Goal: Task Accomplishment & Management: Use online tool/utility

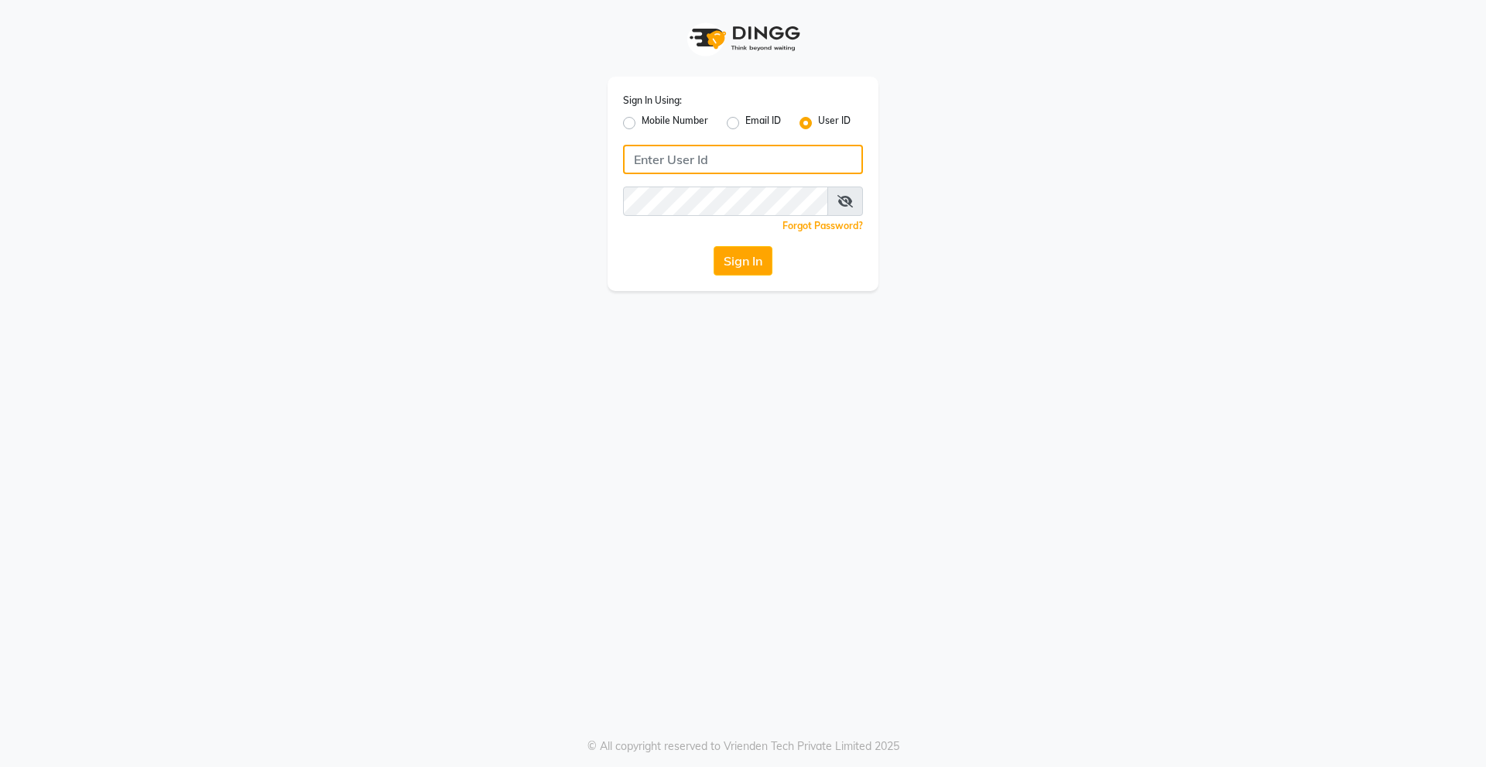
click at [706, 160] on input "Username" at bounding box center [743, 159] width 240 height 29
click at [684, 155] on input "Username" at bounding box center [743, 159] width 240 height 29
drag, startPoint x: 736, startPoint y: 152, endPoint x: 561, endPoint y: 160, distance: 175.2
click at [561, 160] on div "Sign In Using: Mobile Number Email ID User ID derma@123 Remember me Forgot Pass…" at bounding box center [743, 145] width 883 height 291
type input "derma@123"
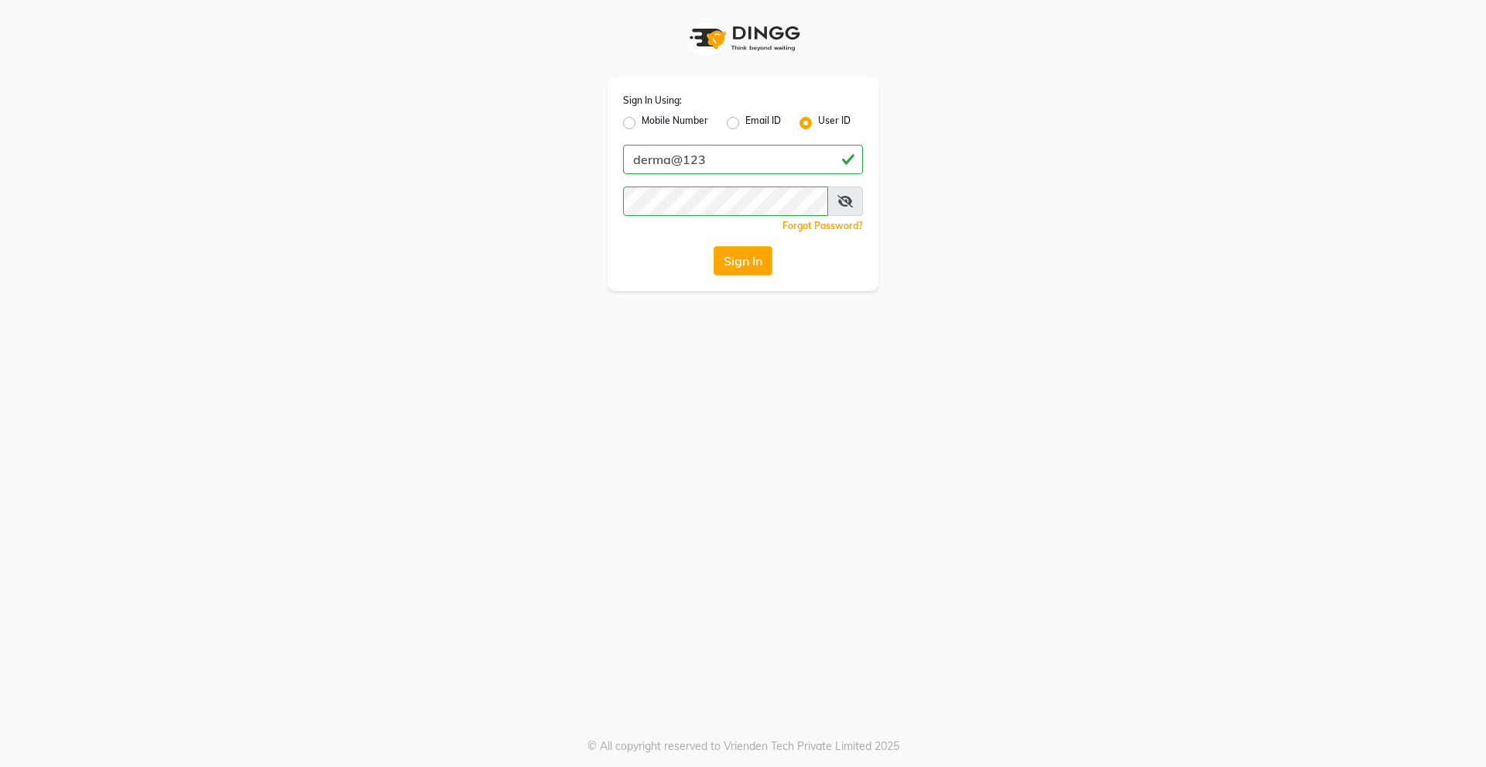
click at [625, 258] on div "Sign In" at bounding box center [743, 260] width 240 height 29
click at [742, 258] on button "Sign In" at bounding box center [743, 260] width 59 height 29
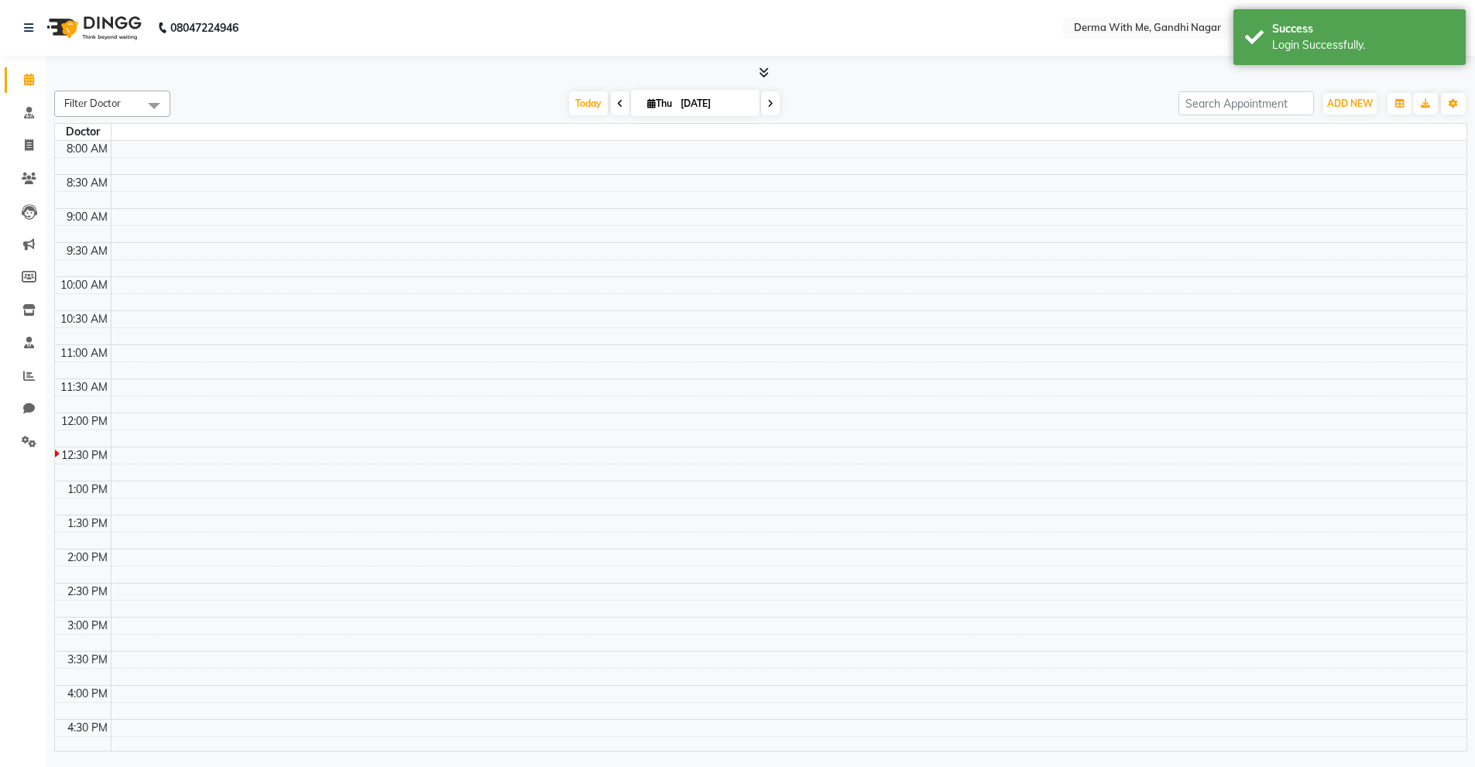
select select "en"
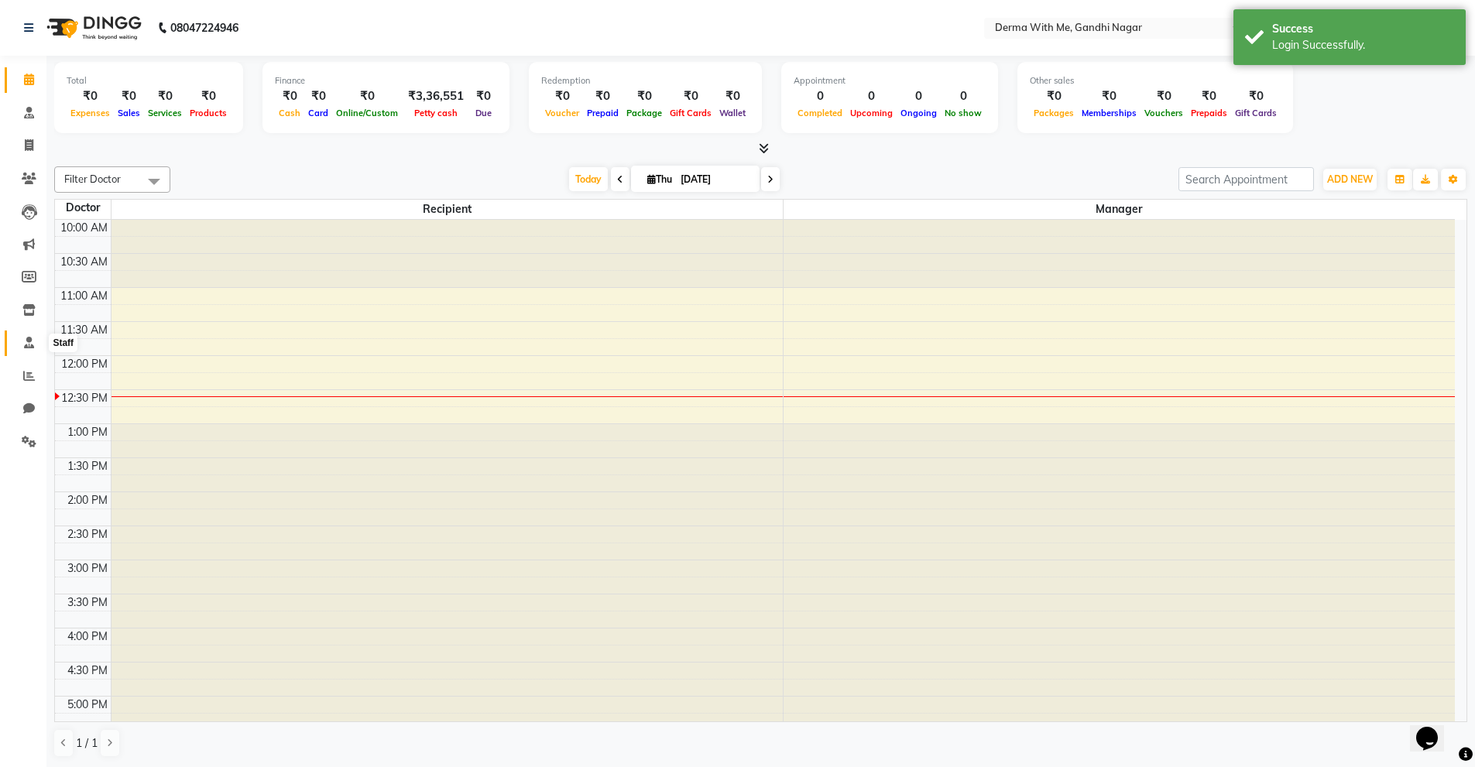
drag, startPoint x: 30, startPoint y: 345, endPoint x: 30, endPoint y: 335, distance: 10.1
click at [30, 345] on icon at bounding box center [29, 343] width 10 height 12
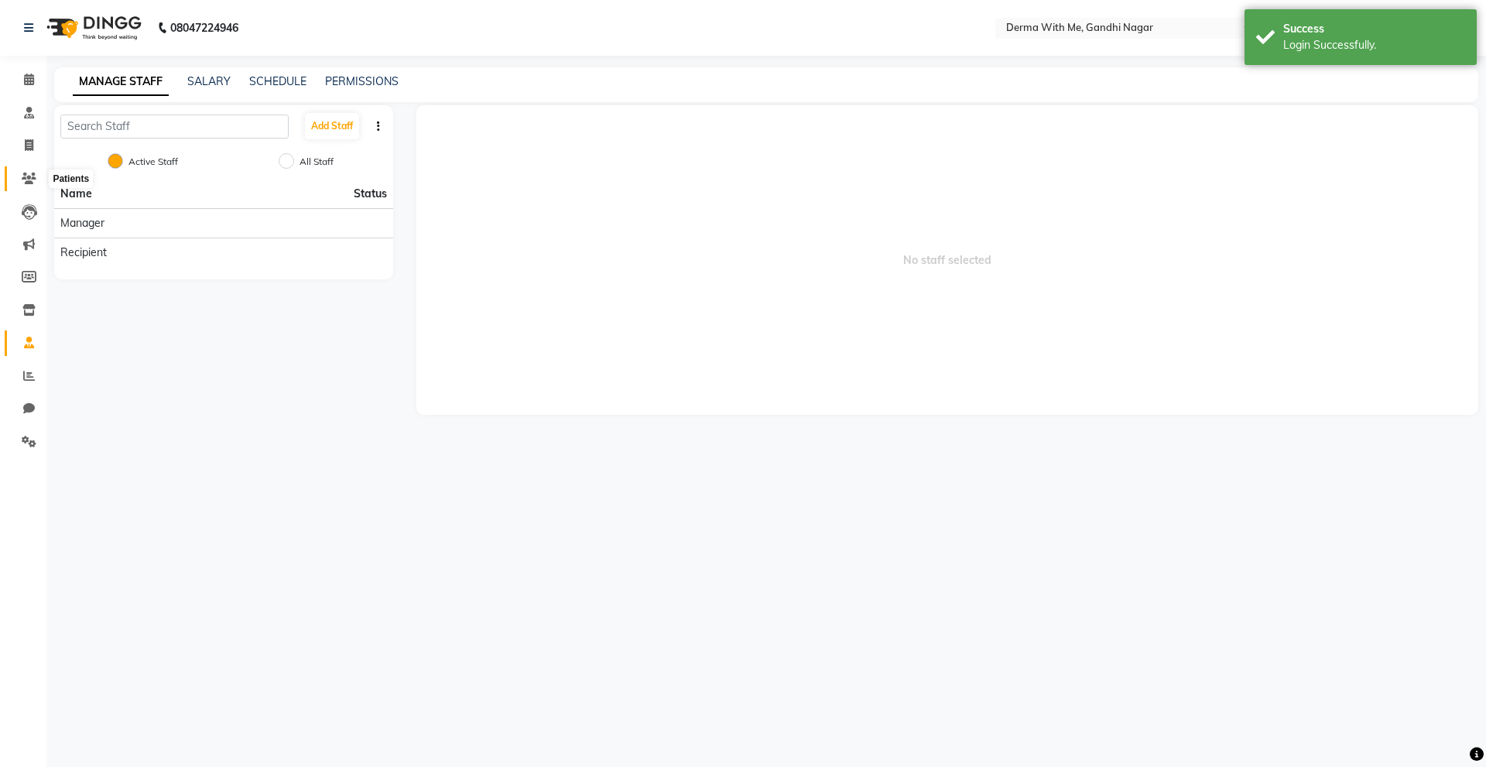
click at [26, 180] on icon at bounding box center [29, 179] width 15 height 12
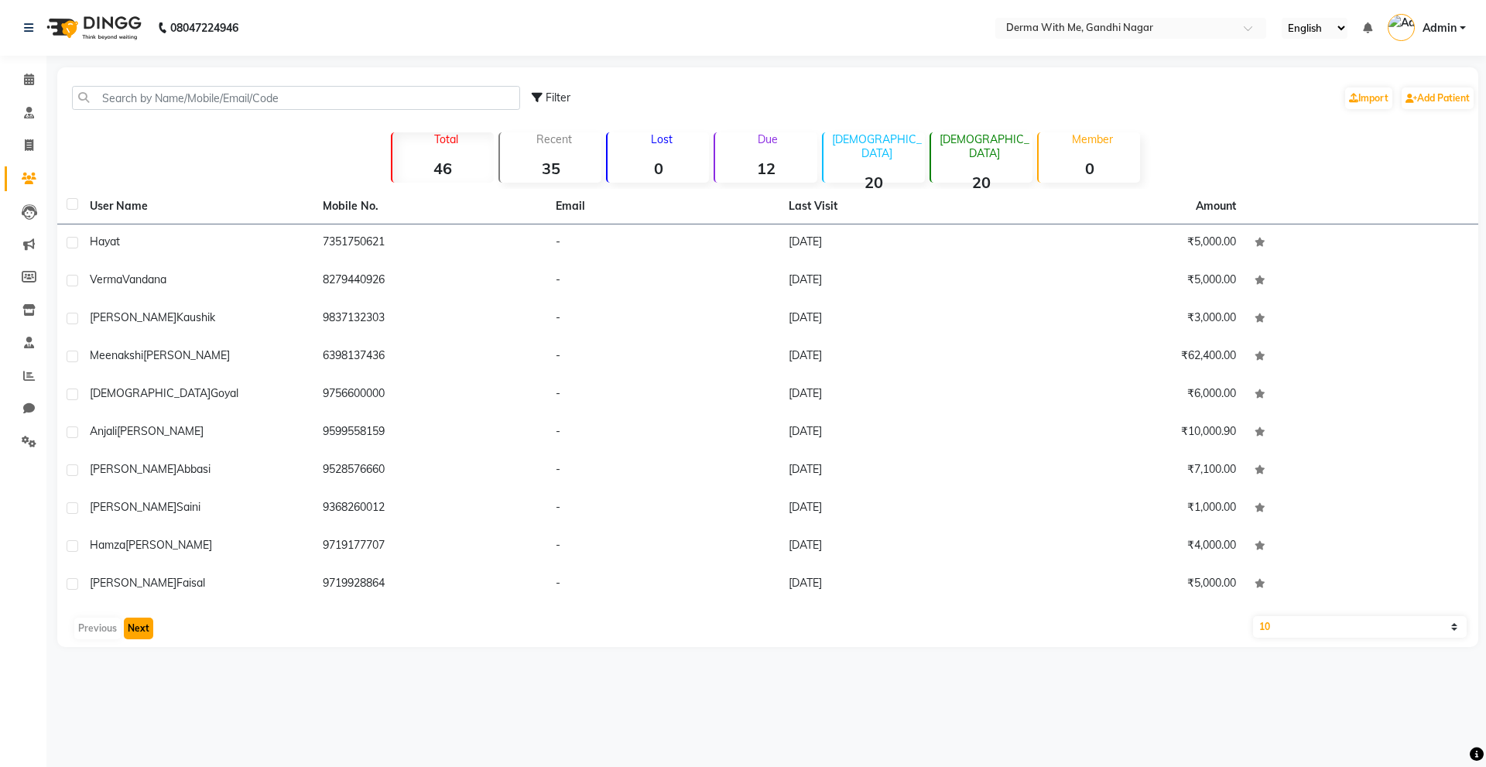
click at [146, 625] on button "Next" at bounding box center [138, 629] width 29 height 22
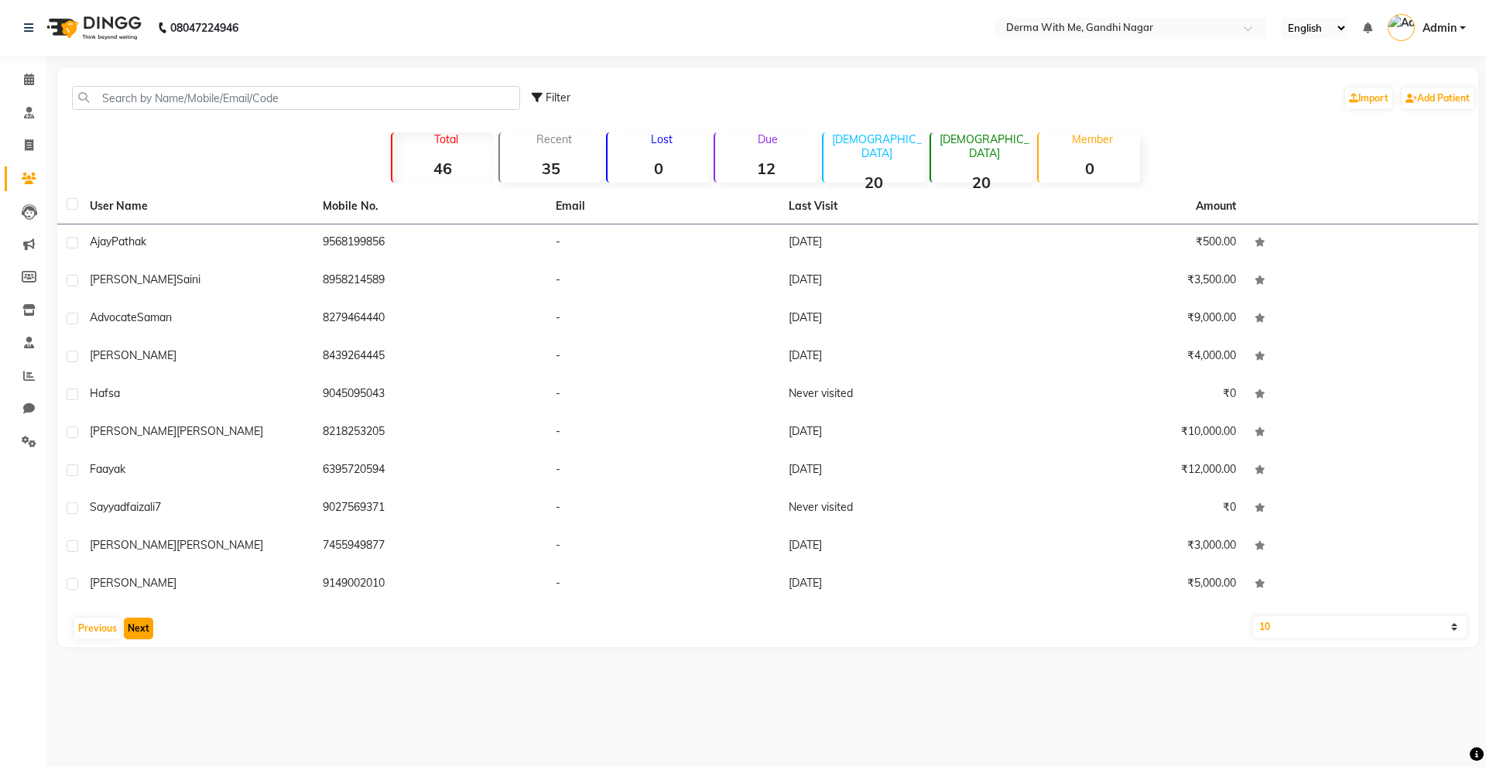
click at [140, 632] on button "Next" at bounding box center [138, 629] width 29 height 22
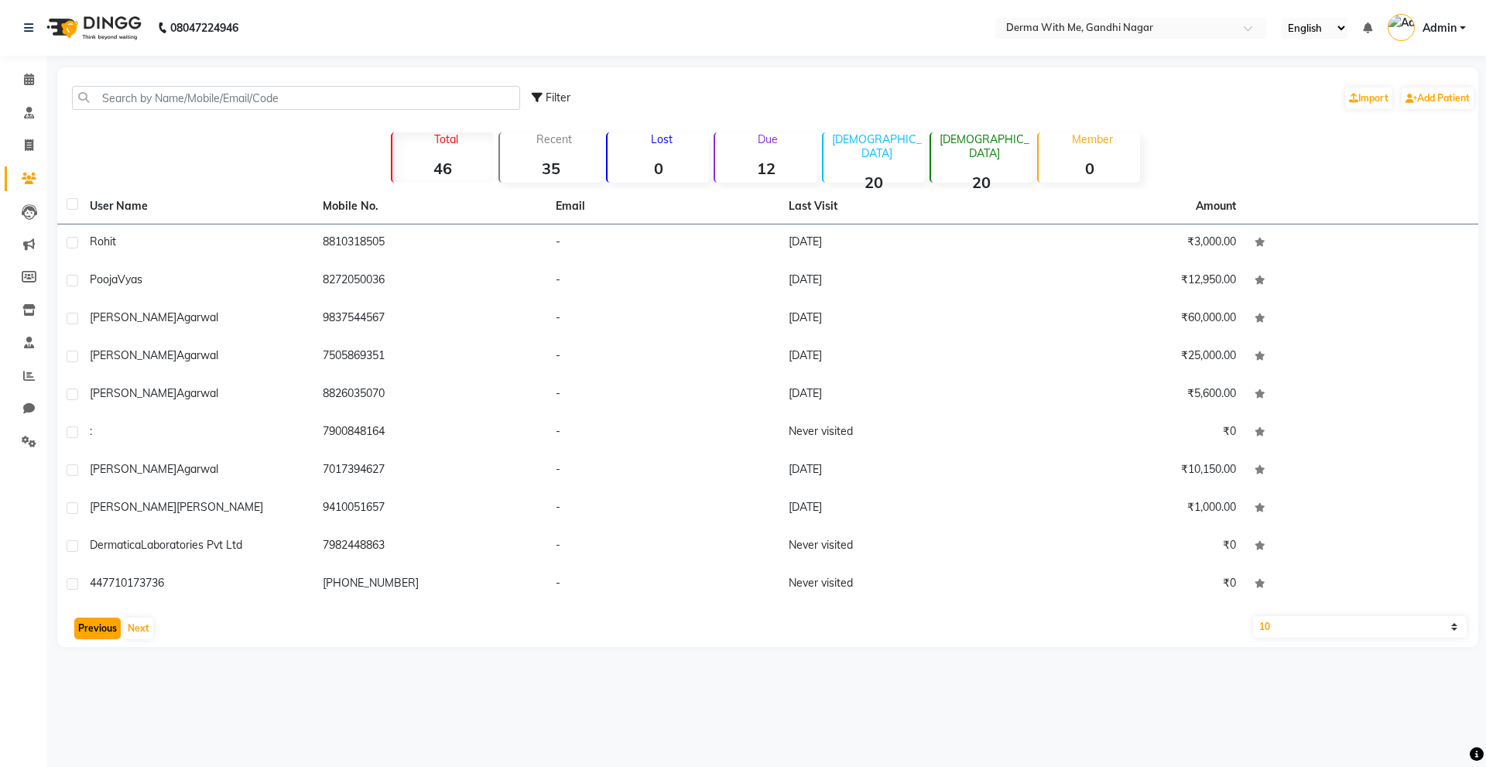
click at [105, 625] on button "Previous" at bounding box center [97, 629] width 46 height 22
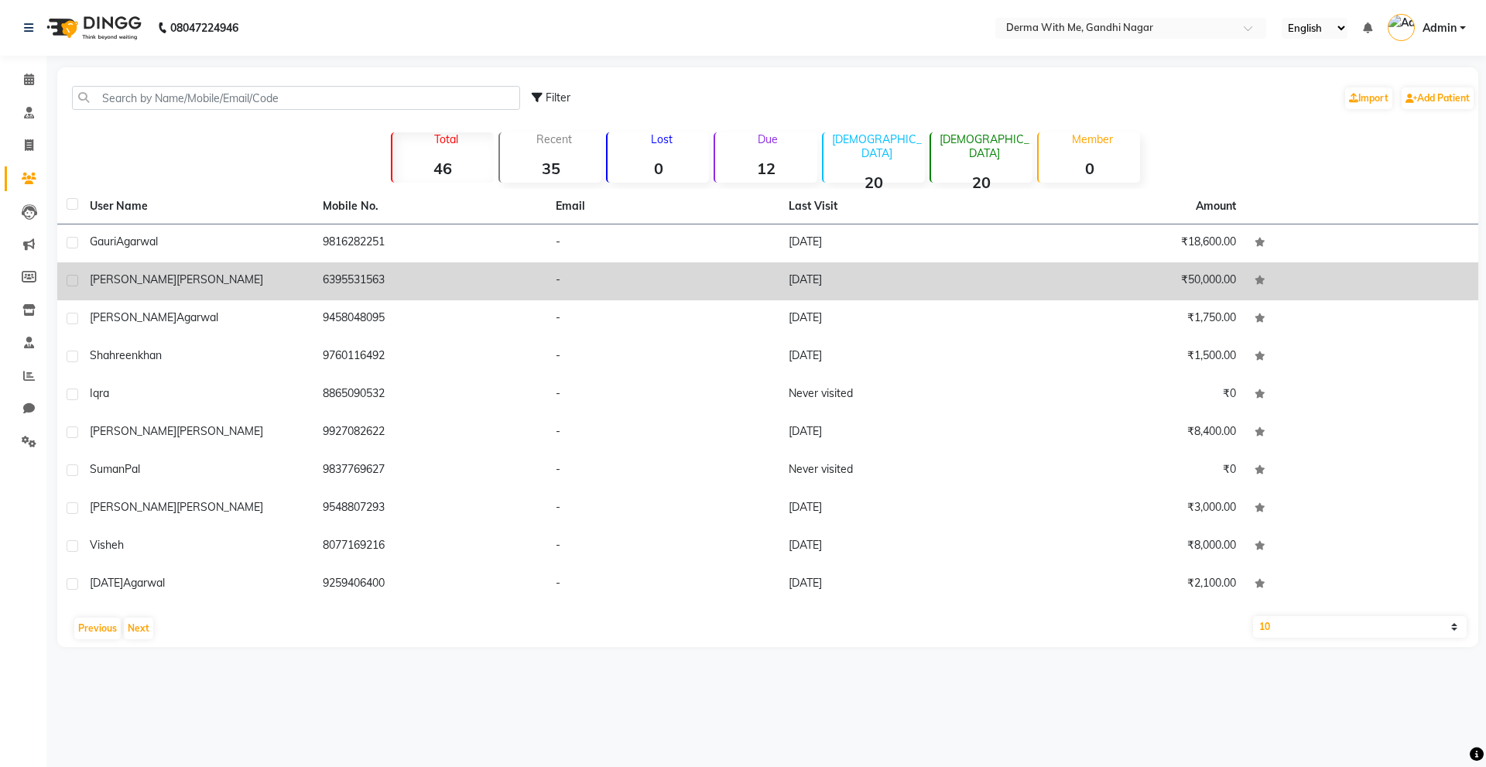
click at [173, 277] on div "[PERSON_NAME]" at bounding box center [197, 280] width 214 height 16
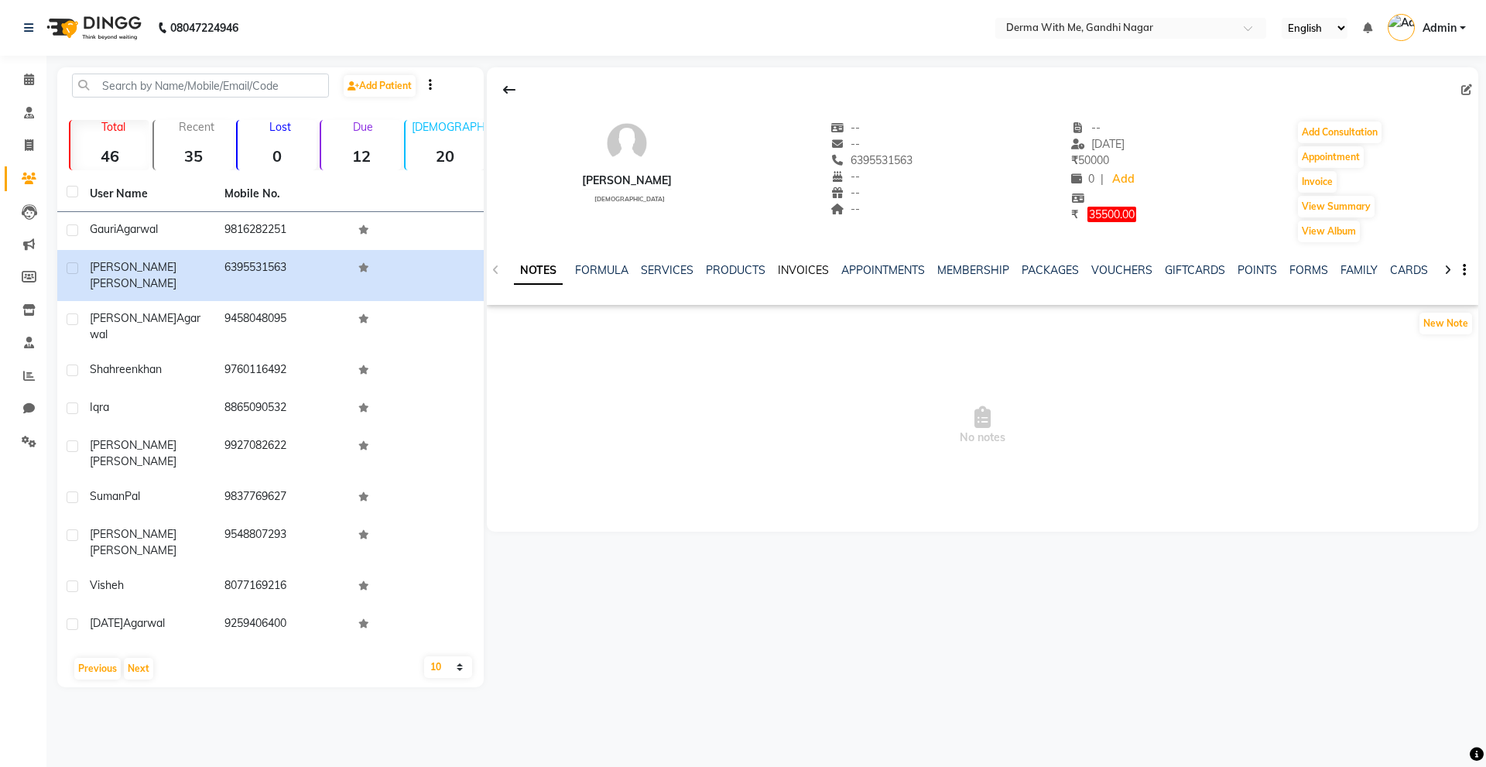
click at [778, 271] on link "INVOICES" at bounding box center [803, 270] width 51 height 14
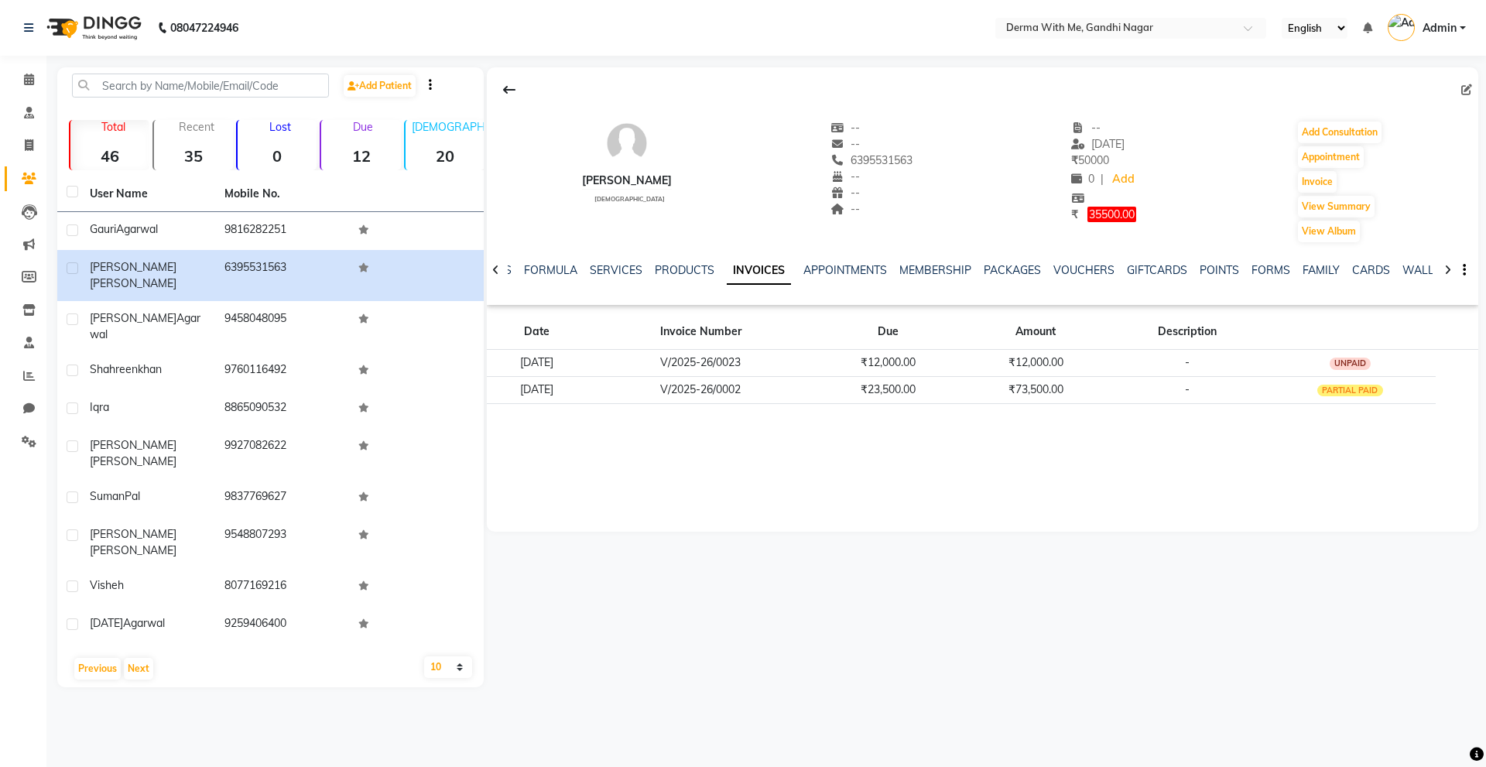
click at [617, 146] on img at bounding box center [627, 143] width 46 height 46
click at [634, 174] on div "[PERSON_NAME]" at bounding box center [627, 181] width 90 height 16
click at [1314, 181] on button "Invoice" at bounding box center [1317, 182] width 39 height 22
select select "service"
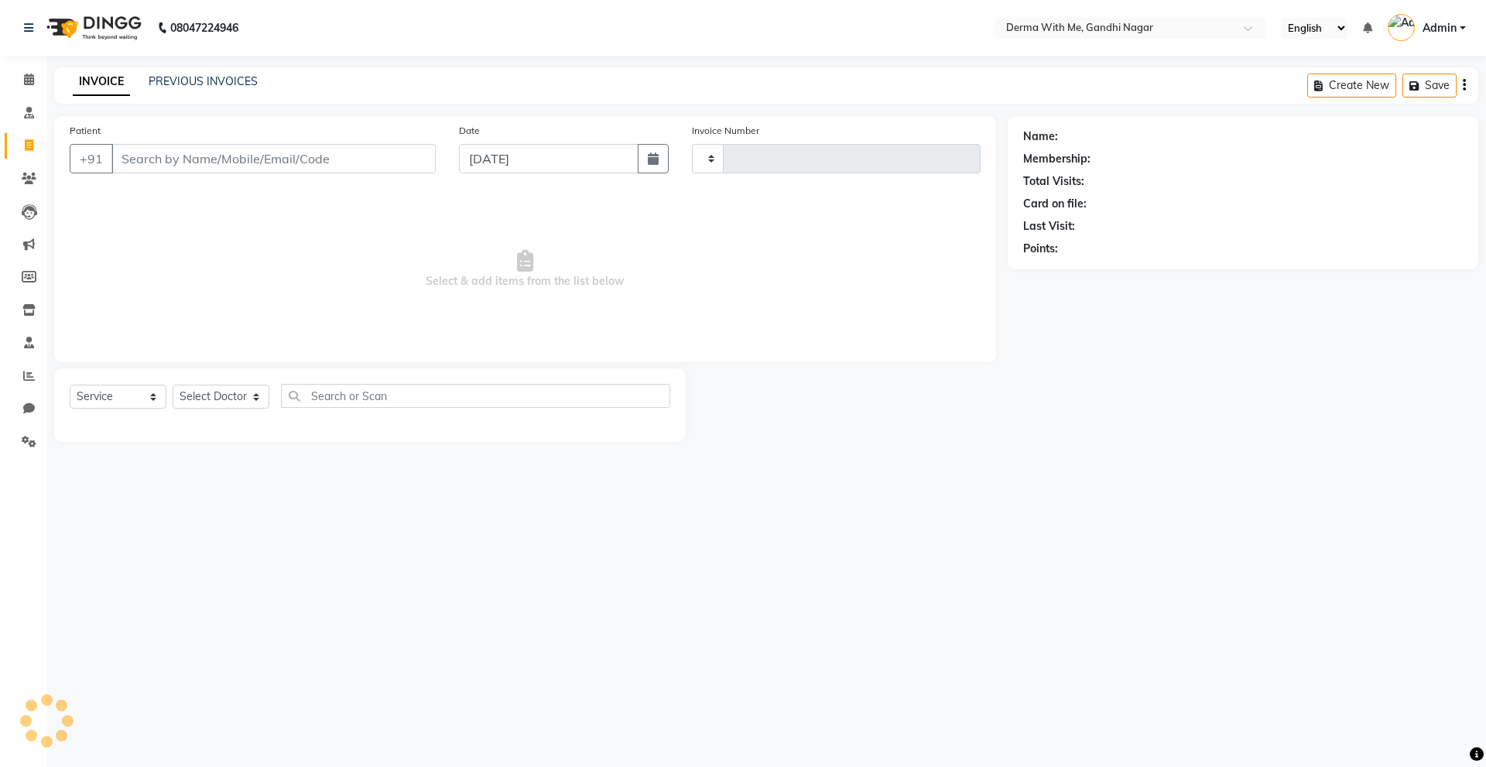
type input "0045"
select select "8404"
type input "6395531563"
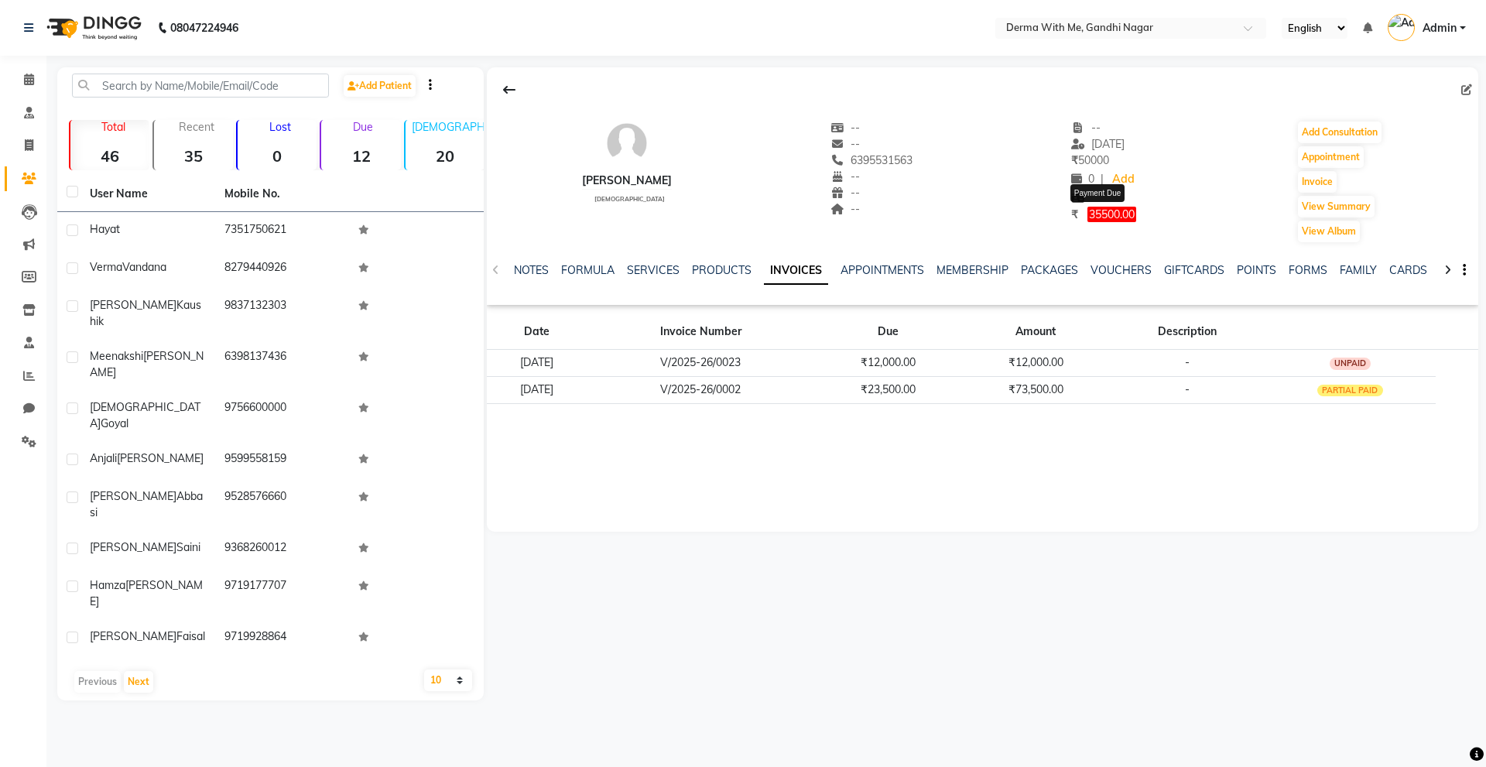
click at [1104, 208] on span "35500.00" at bounding box center [1112, 214] width 49 height 15
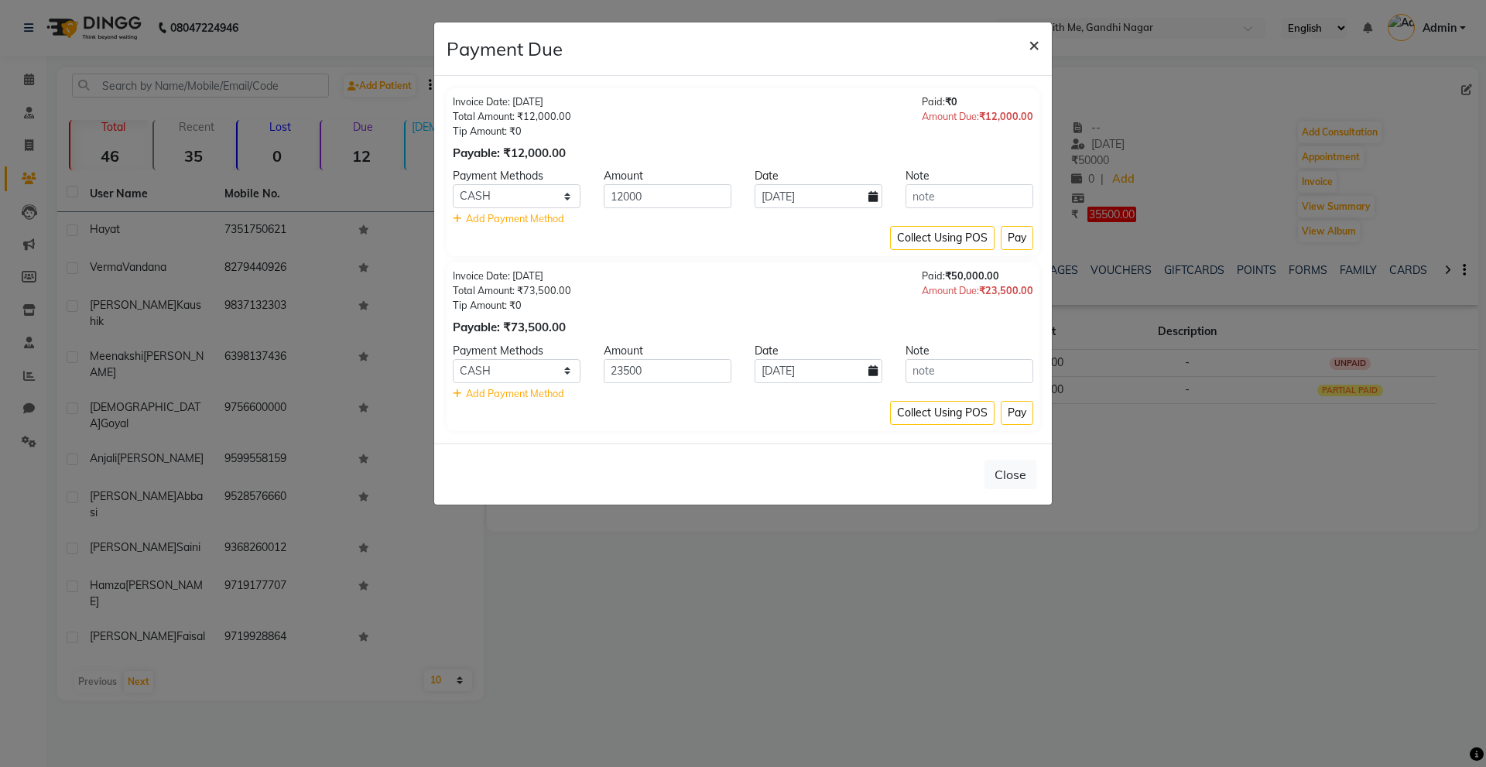
click at [1033, 50] on span "×" at bounding box center [1034, 44] width 11 height 23
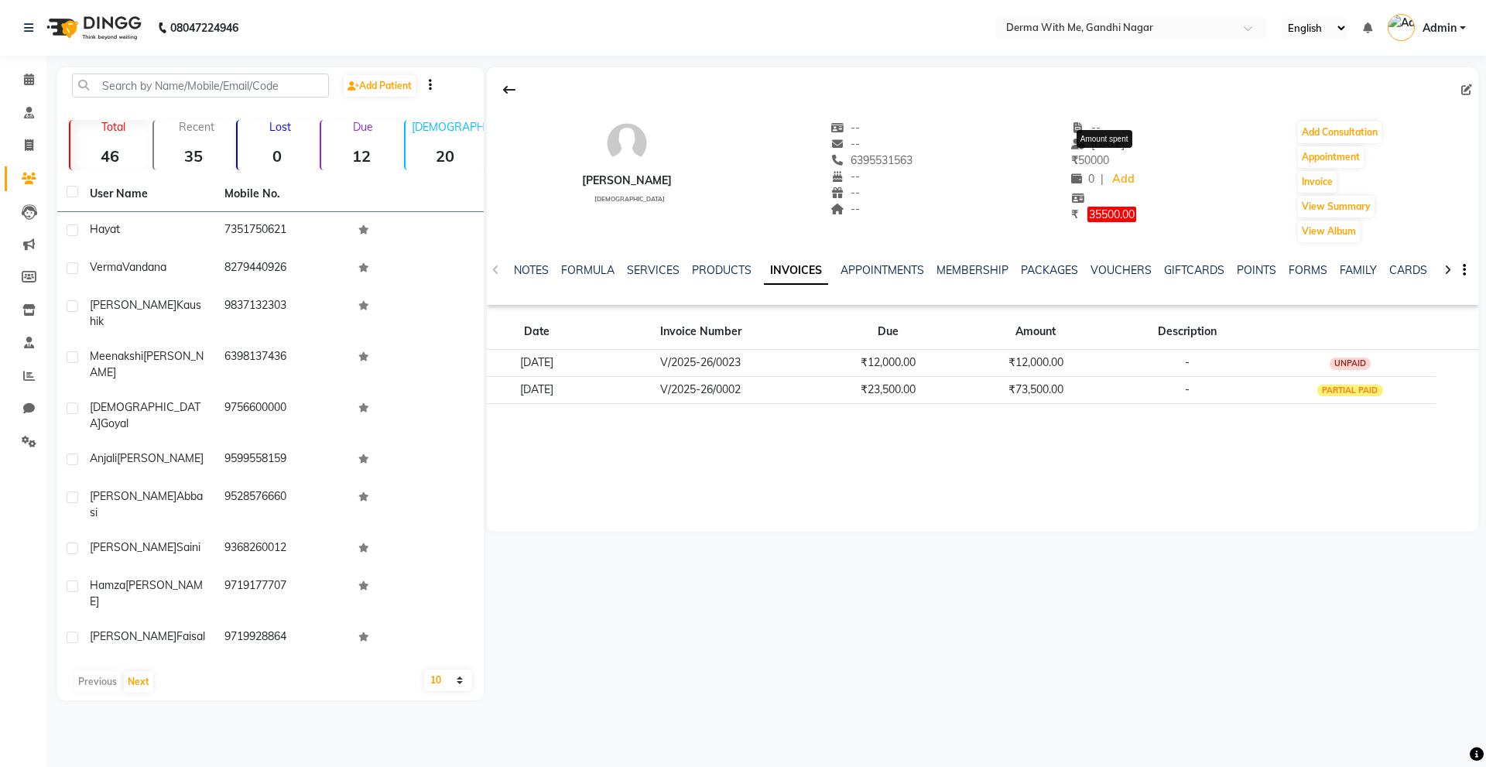
click at [1096, 161] on span "₹ 50000" at bounding box center [1090, 160] width 38 height 14
click at [1071, 157] on span "₹" at bounding box center [1074, 160] width 7 height 14
click at [831, 128] on icon at bounding box center [838, 127] width 14 height 11
click at [632, 189] on hr at bounding box center [627, 189] width 90 height 1
click at [1325, 204] on button "View Summary" at bounding box center [1336, 207] width 77 height 22
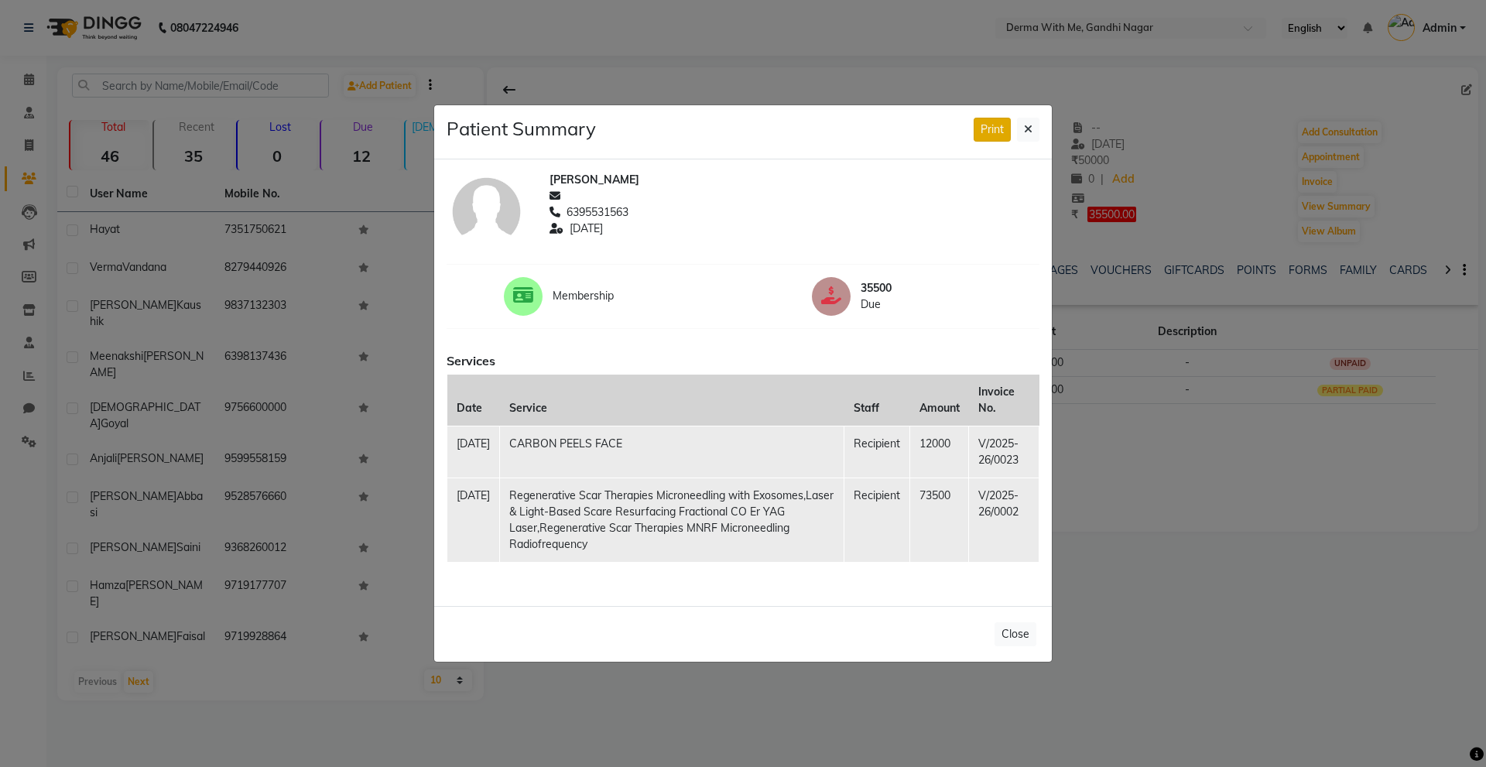
click at [978, 123] on button "Print" at bounding box center [992, 130] width 37 height 24
click at [1030, 124] on icon at bounding box center [1028, 129] width 9 height 11
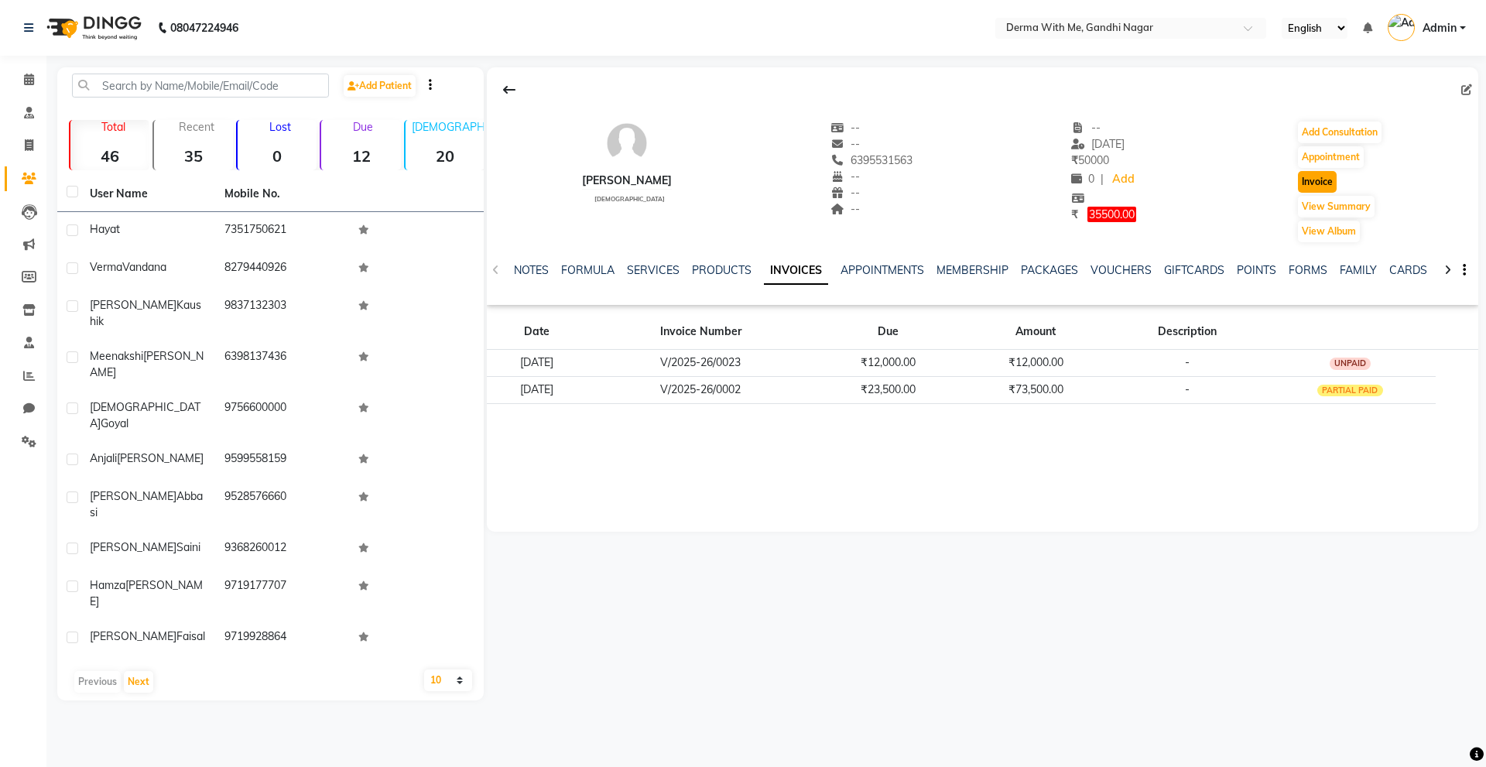
click at [1328, 180] on button "Invoice" at bounding box center [1317, 182] width 39 height 22
select select "service"
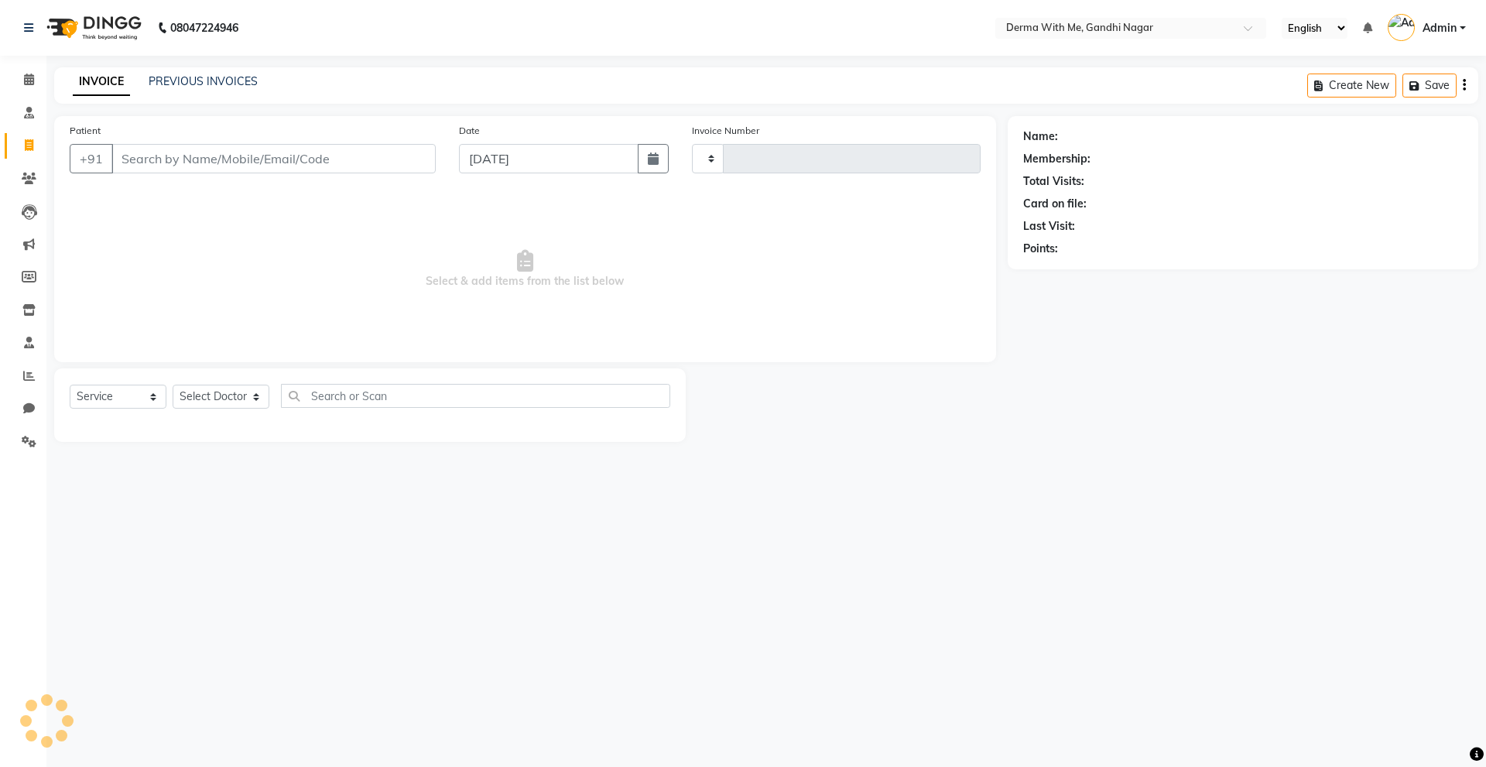
type input "0045"
select select "8404"
type input "6395531563"
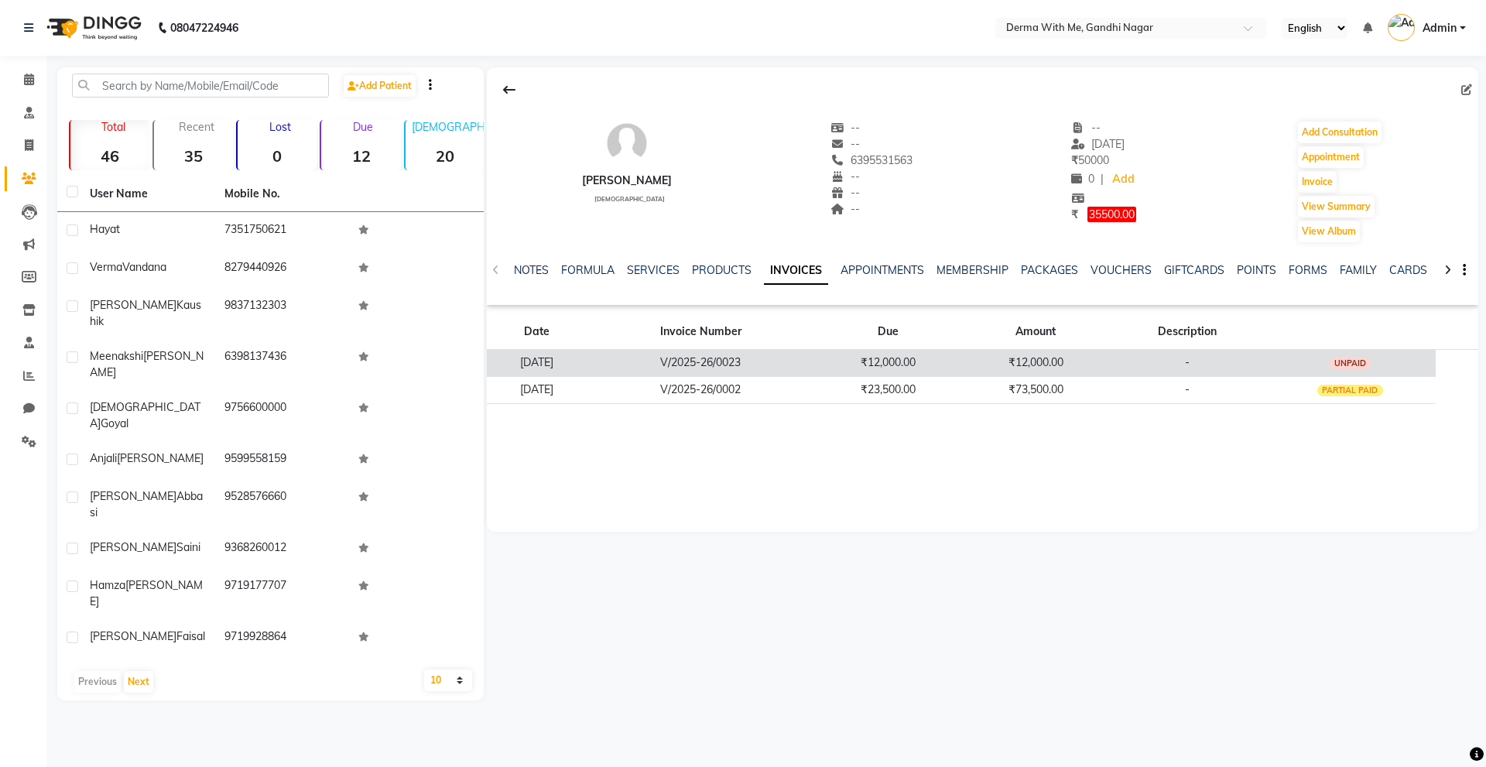
click at [1061, 364] on td "₹12,000.00" at bounding box center [1036, 363] width 148 height 27
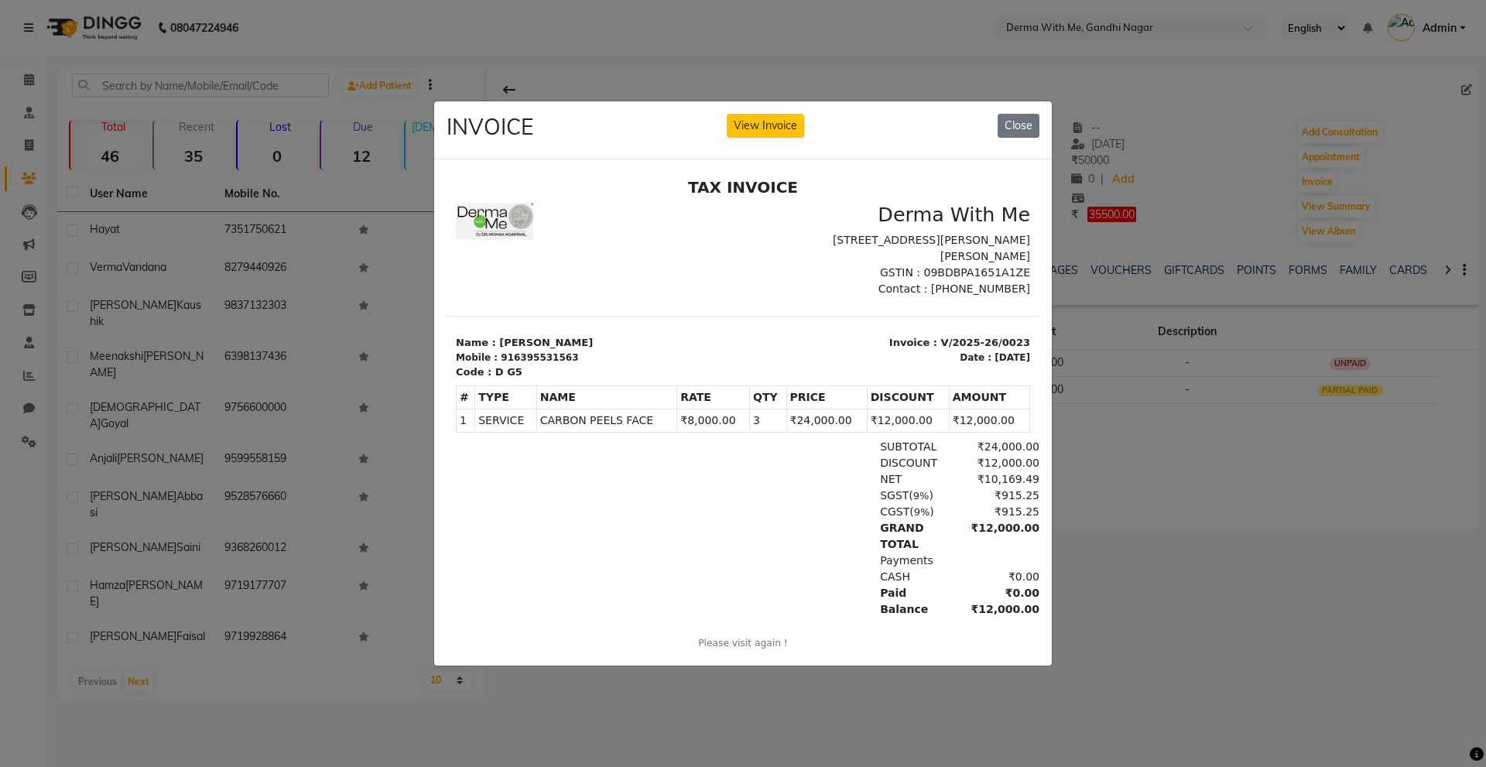
scroll to position [12, 0]
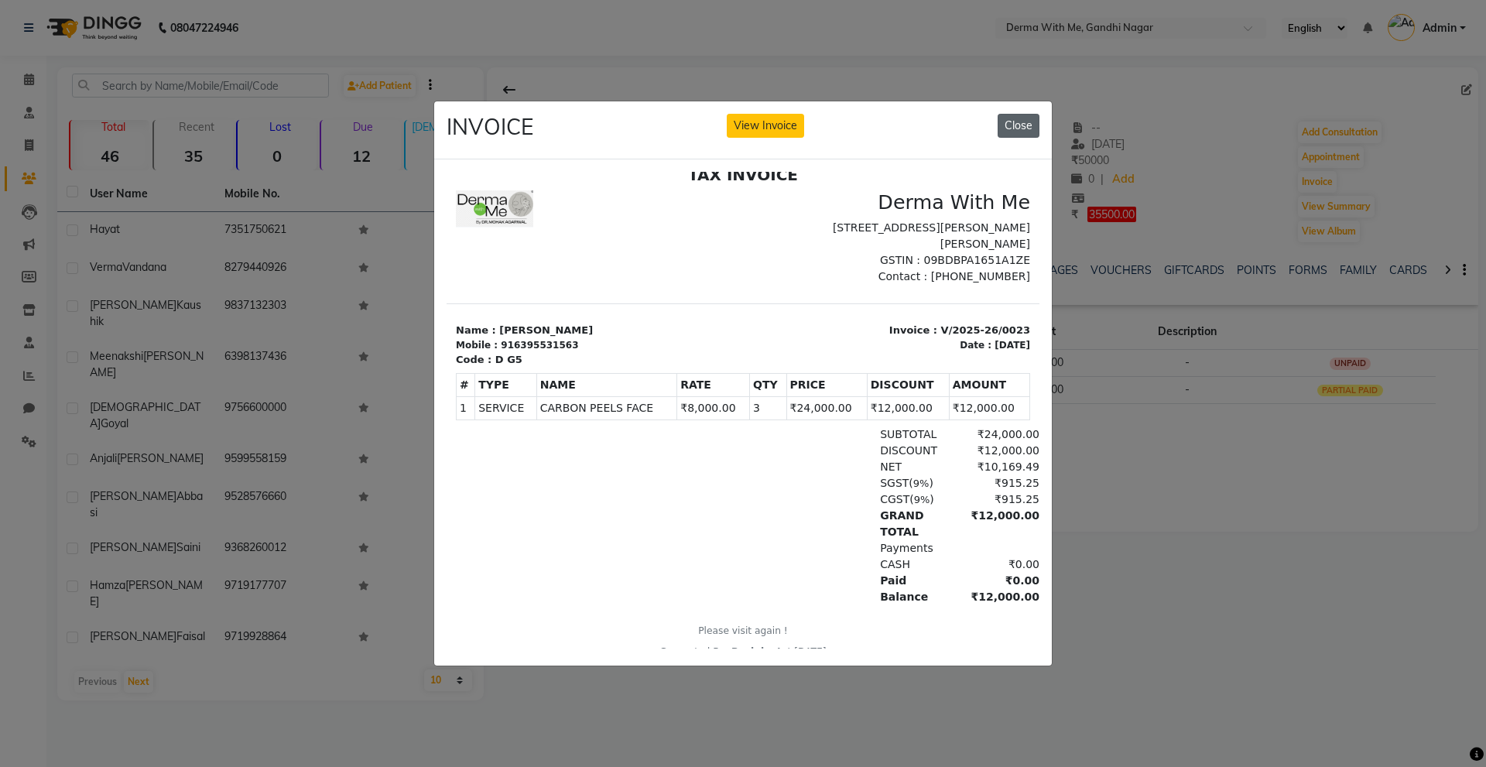
click at [1032, 117] on button "Close" at bounding box center [1019, 126] width 42 height 24
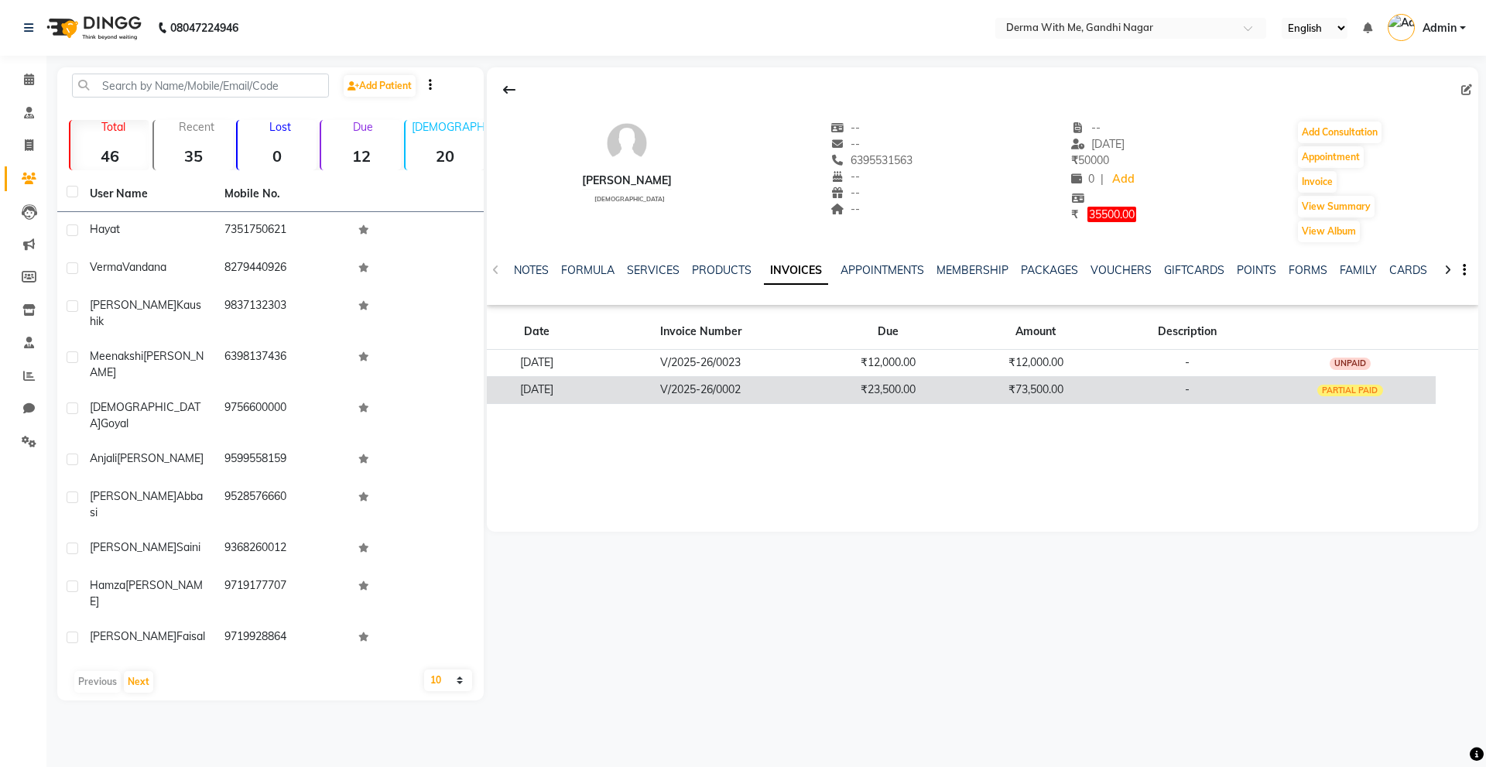
click at [1127, 393] on td "-" at bounding box center [1187, 389] width 155 height 27
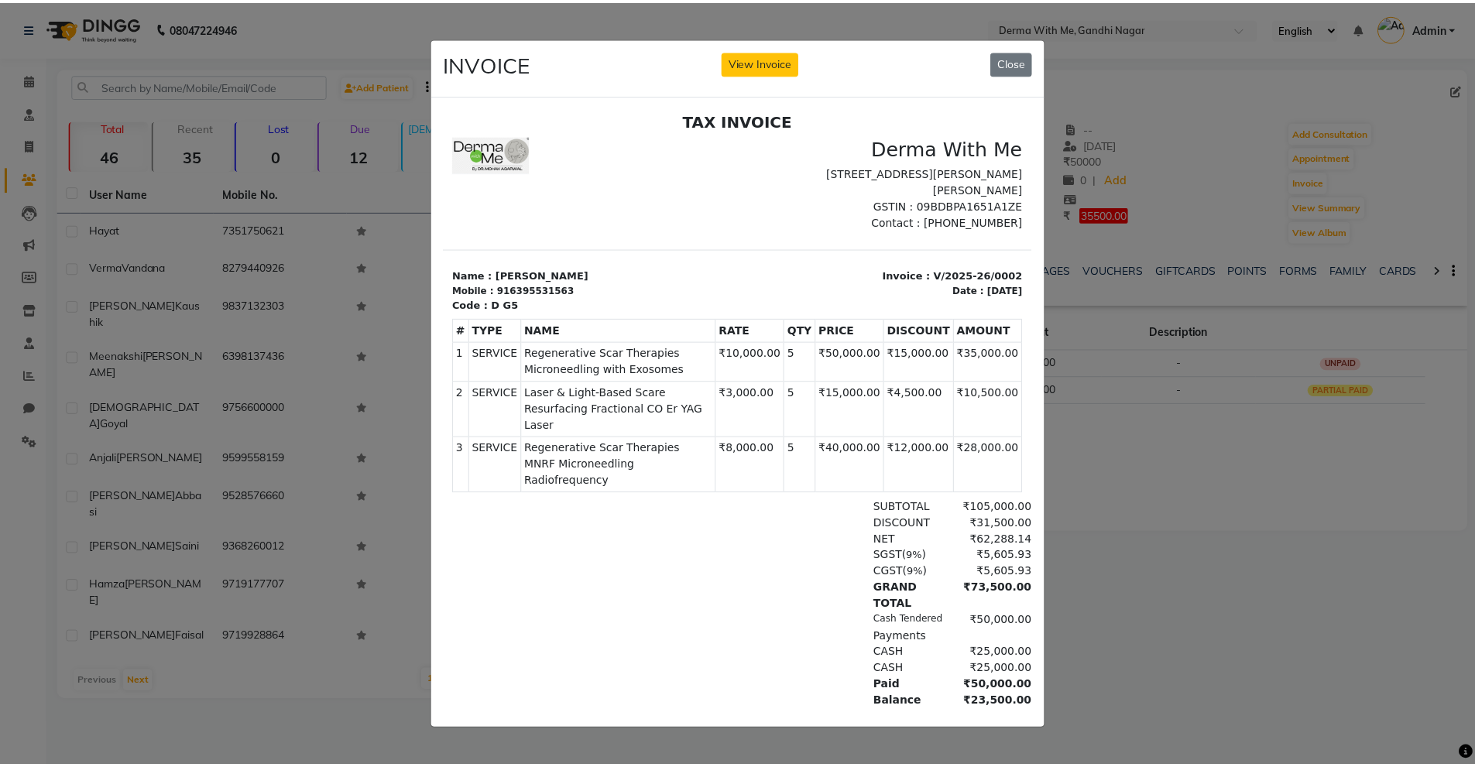
scroll to position [0, 0]
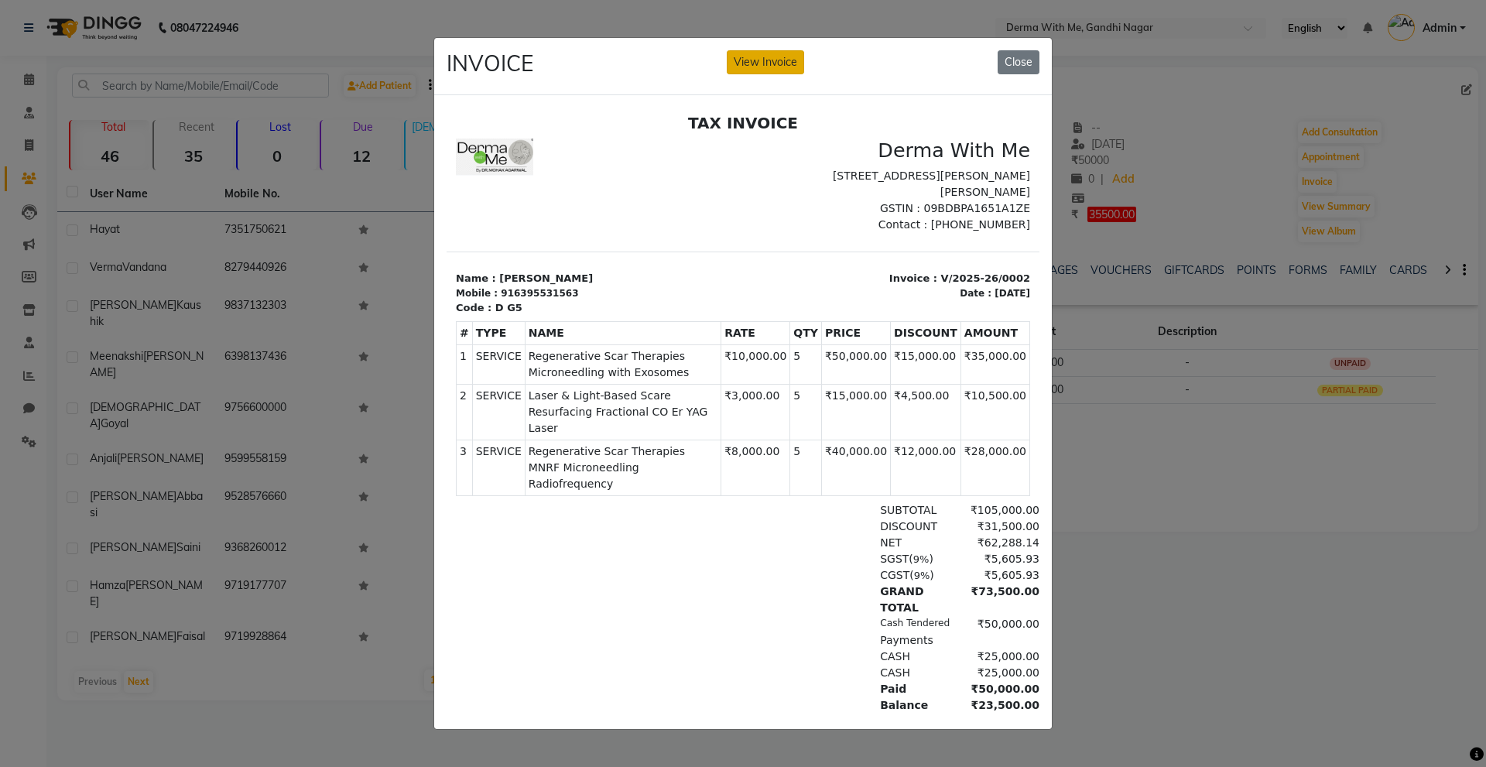
click at [763, 53] on button "View Invoice" at bounding box center [765, 62] width 77 height 24
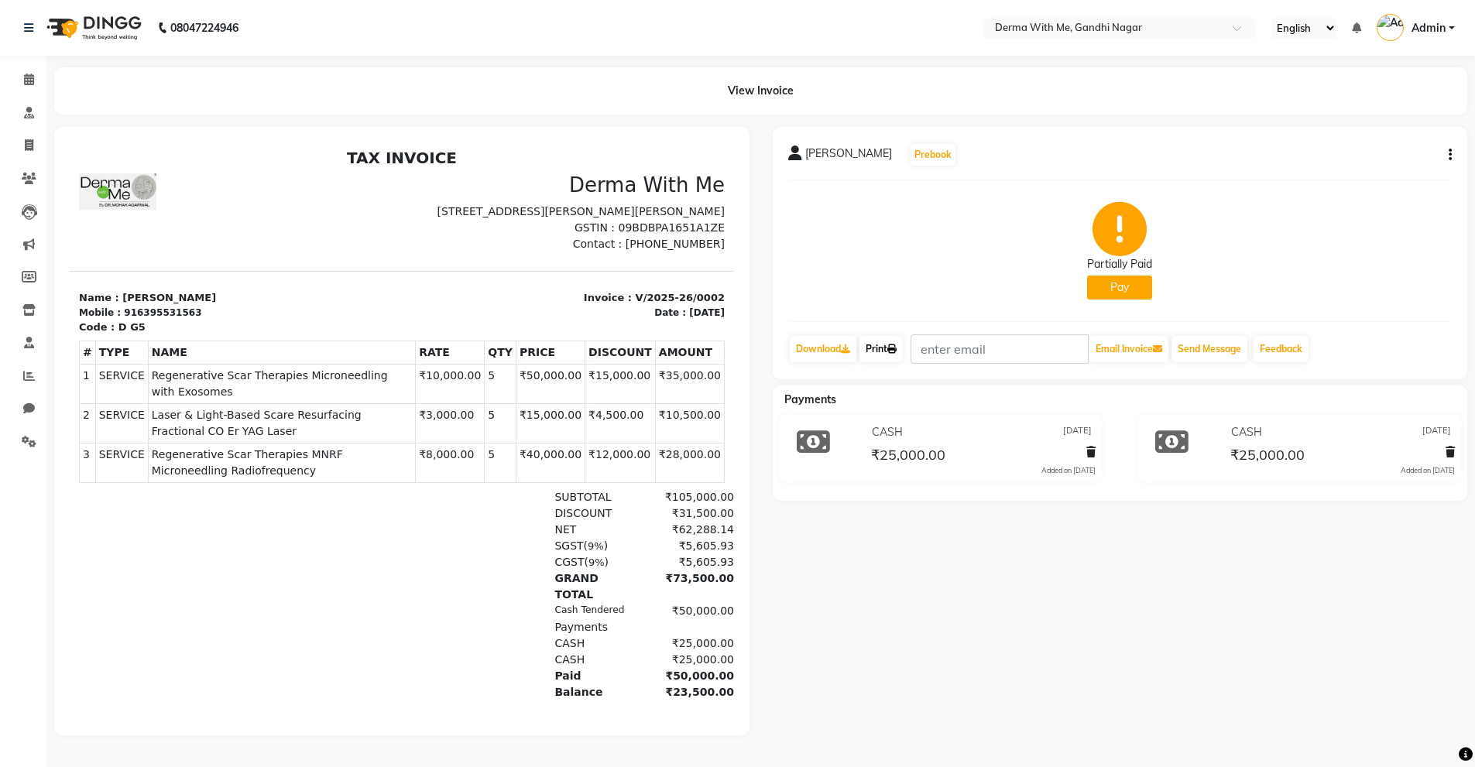
click at [883, 352] on link "Print" at bounding box center [880, 349] width 43 height 26
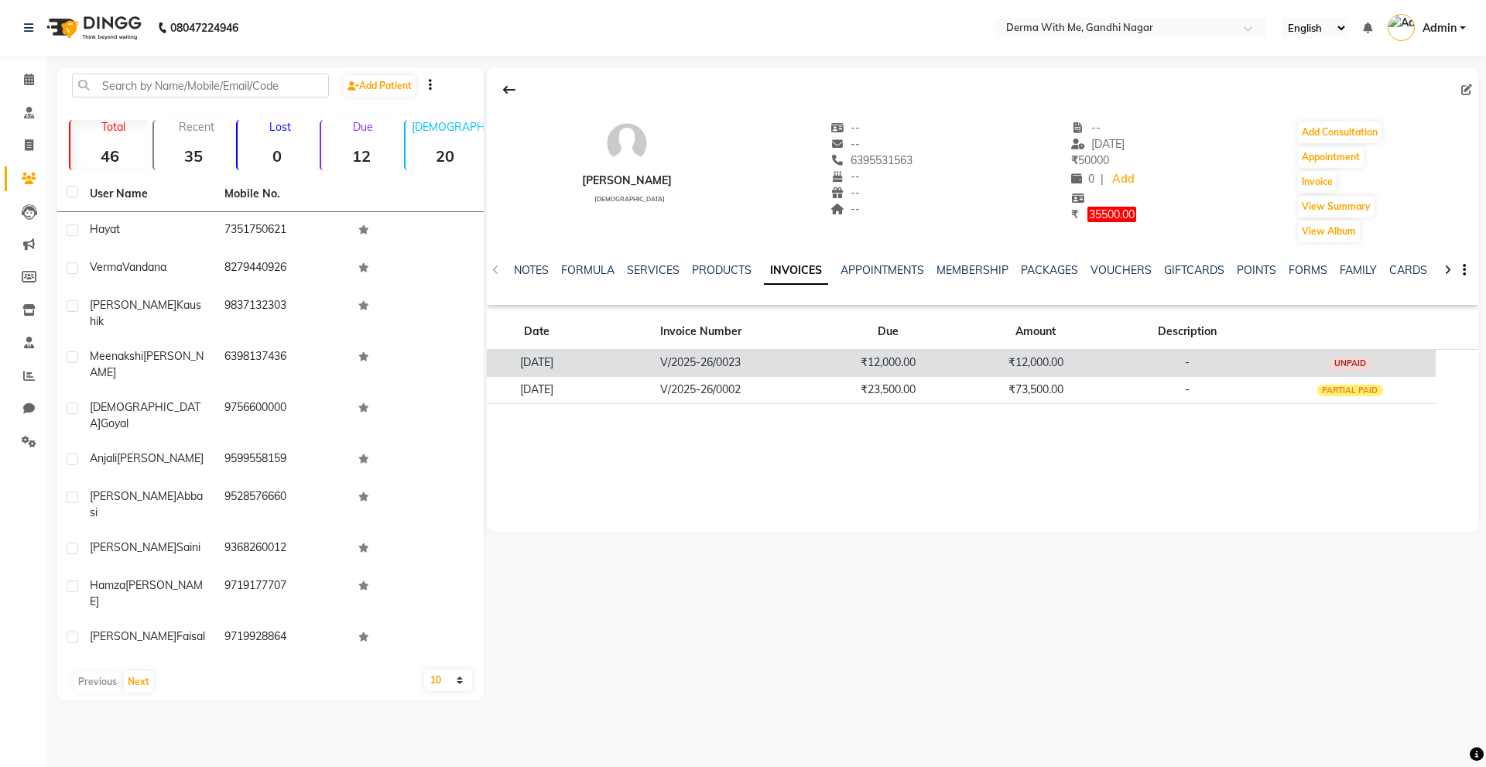
click at [1085, 360] on td "₹12,000.00" at bounding box center [1036, 363] width 148 height 27
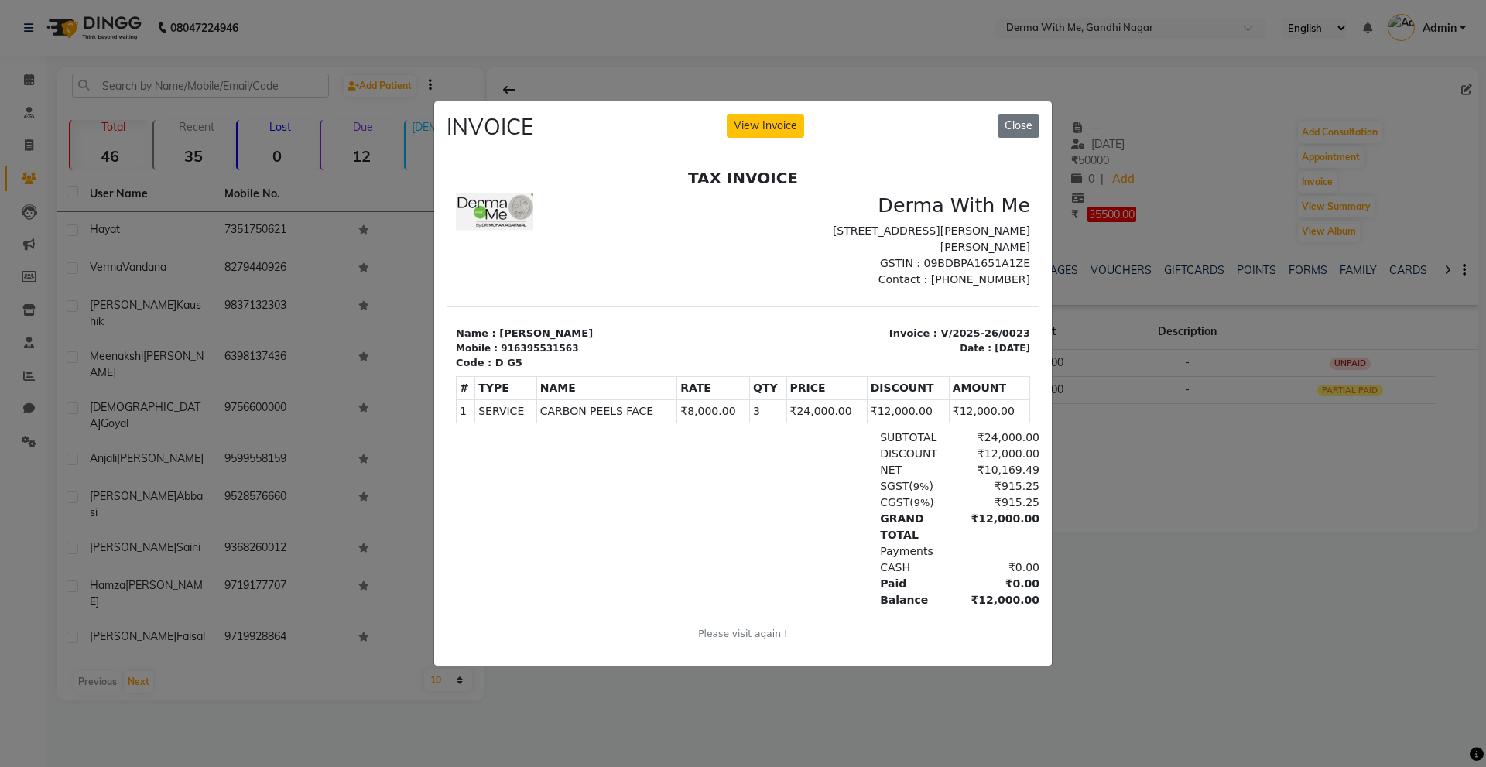
scroll to position [12, 0]
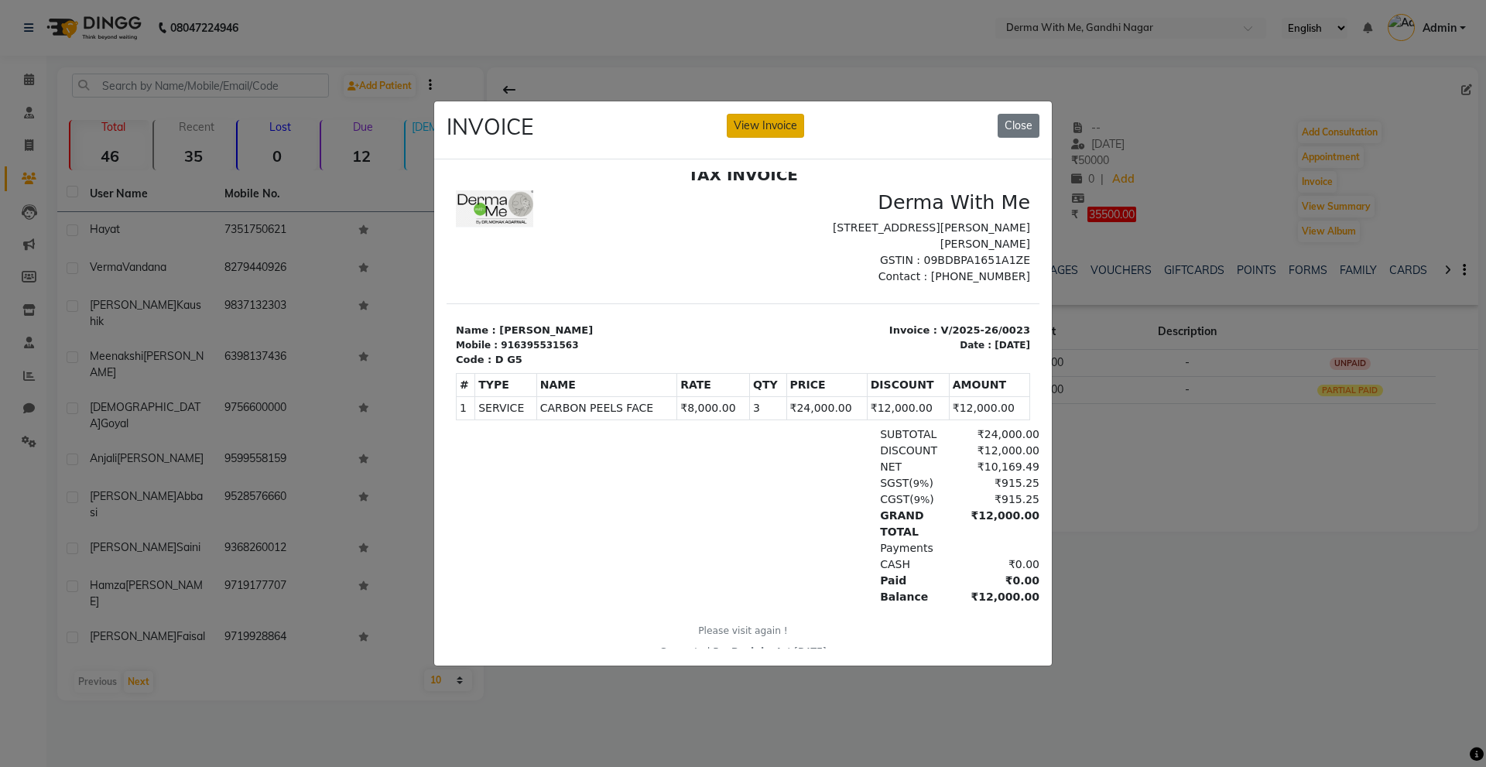
click at [784, 124] on button "View Invoice" at bounding box center [765, 126] width 77 height 24
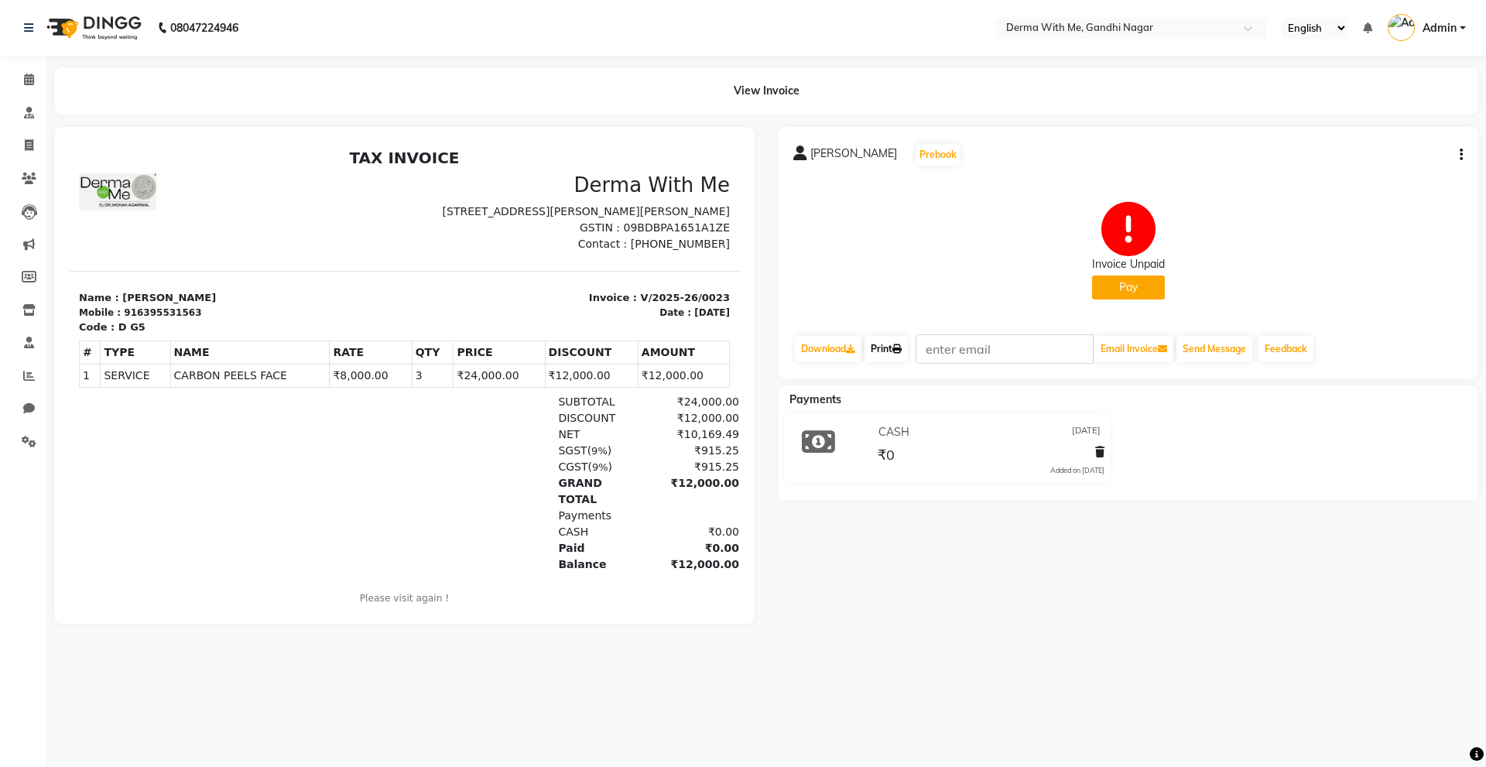
click at [889, 346] on link "Print" at bounding box center [886, 349] width 43 height 26
